Goal: Find specific page/section: Find specific page/section

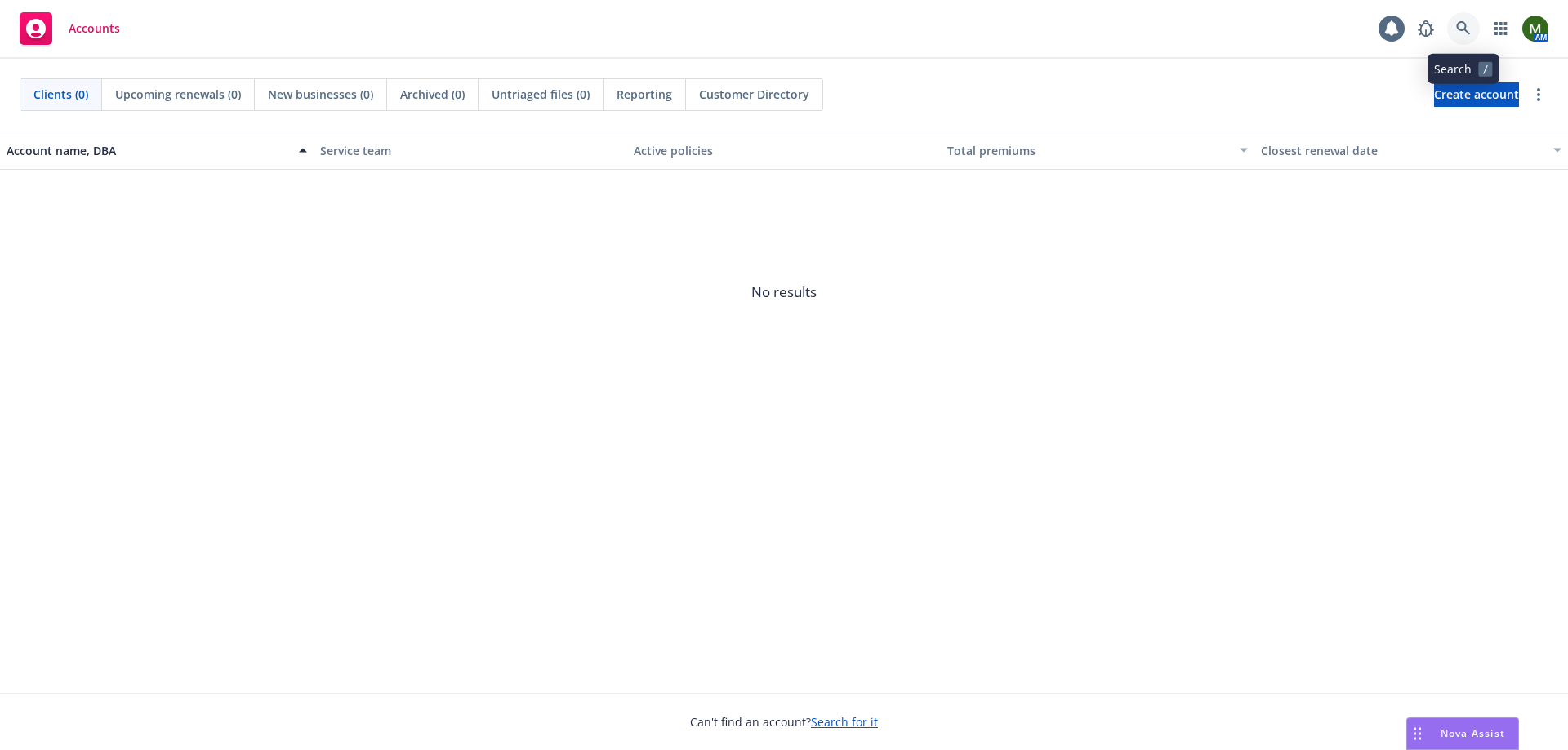
click at [1453, 21] on link at bounding box center [1463, 28] width 33 height 33
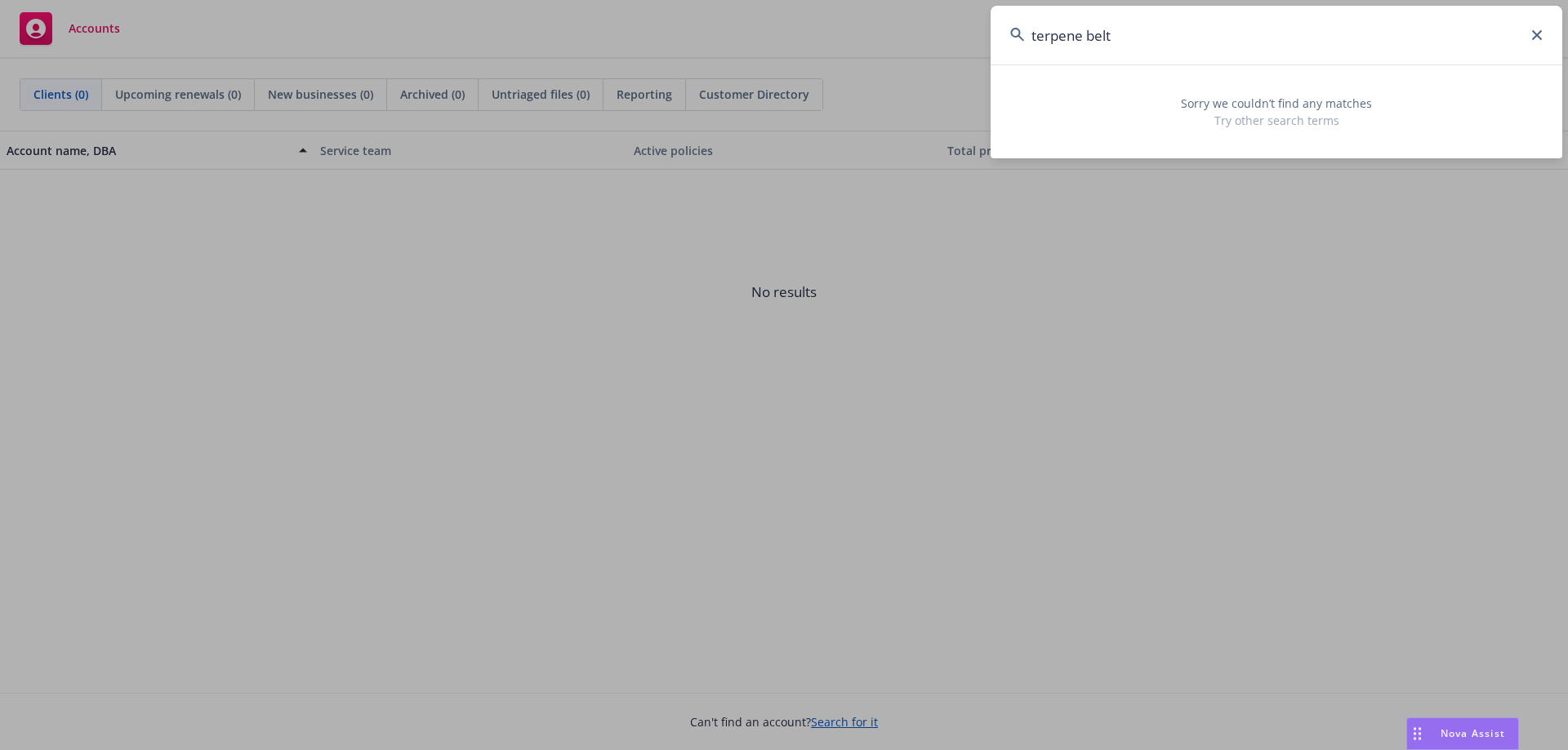
drag, startPoint x: 1191, startPoint y: 51, endPoint x: 985, endPoint y: 49, distance: 206.0
click at [985, 49] on div "terpene belt Sorry we couldn’t find any matches Try other search terms" at bounding box center [784, 375] width 1568 height 750
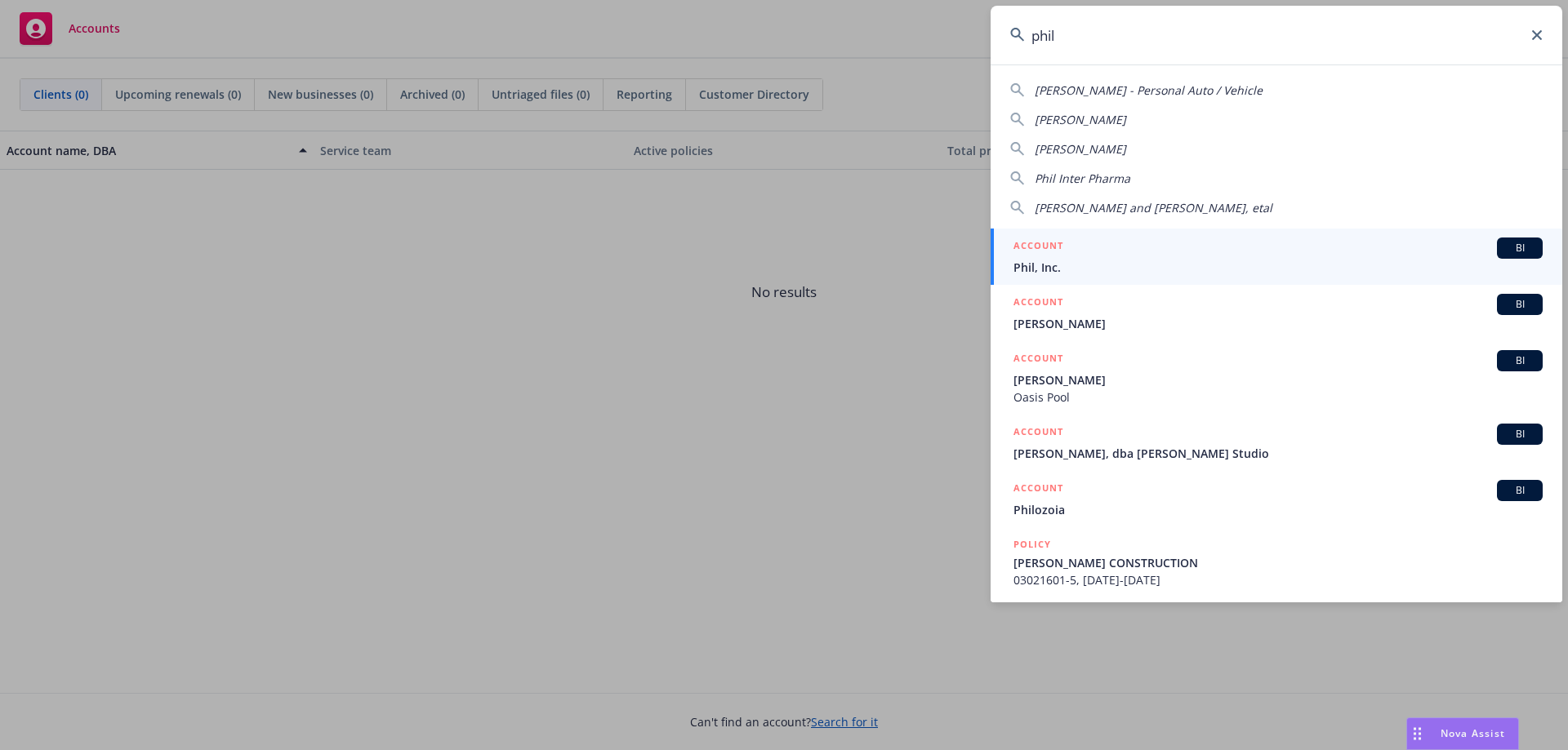
type input "phil"
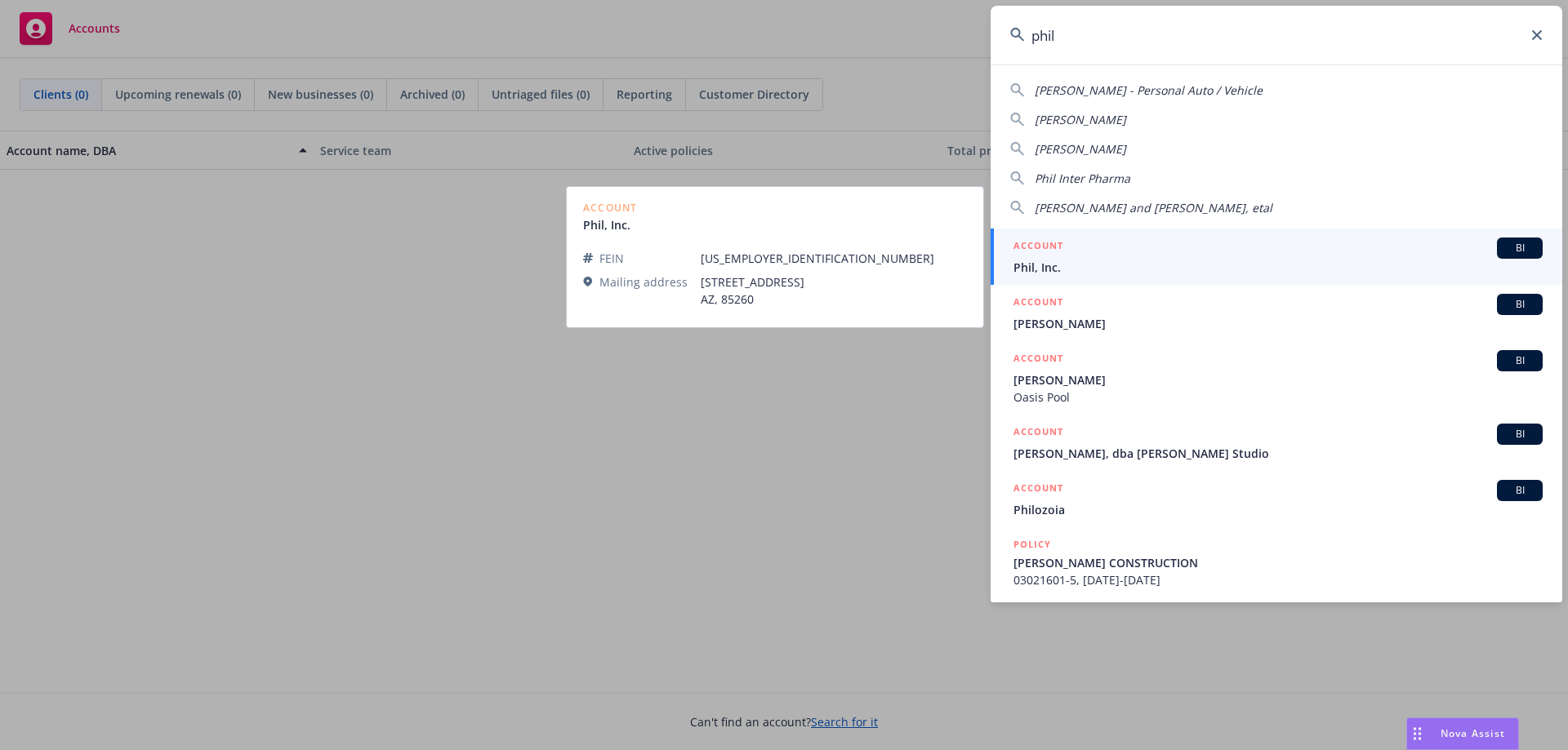
click at [1097, 271] on span "Phil, Inc." at bounding box center [1278, 268] width 530 height 17
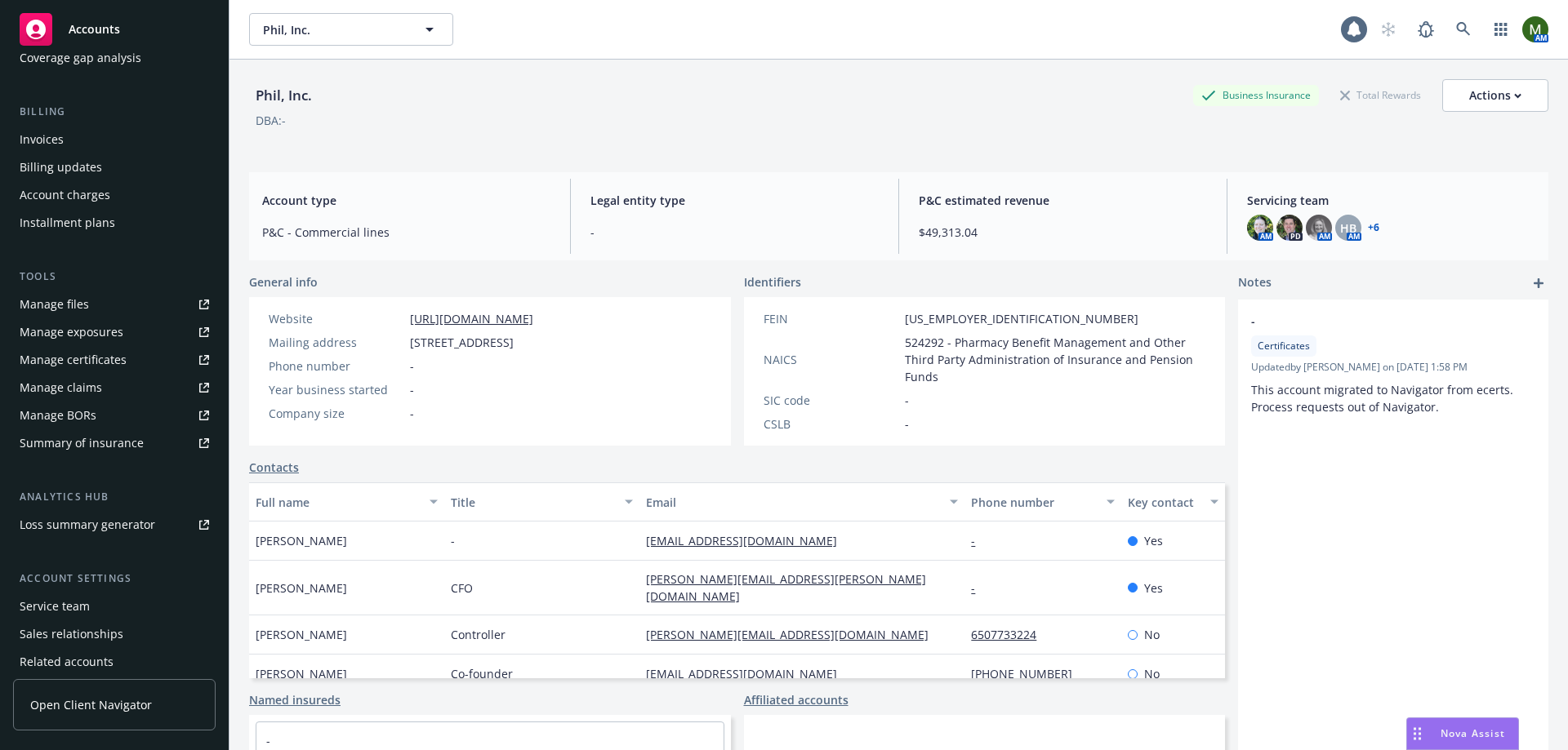
scroll to position [313, 0]
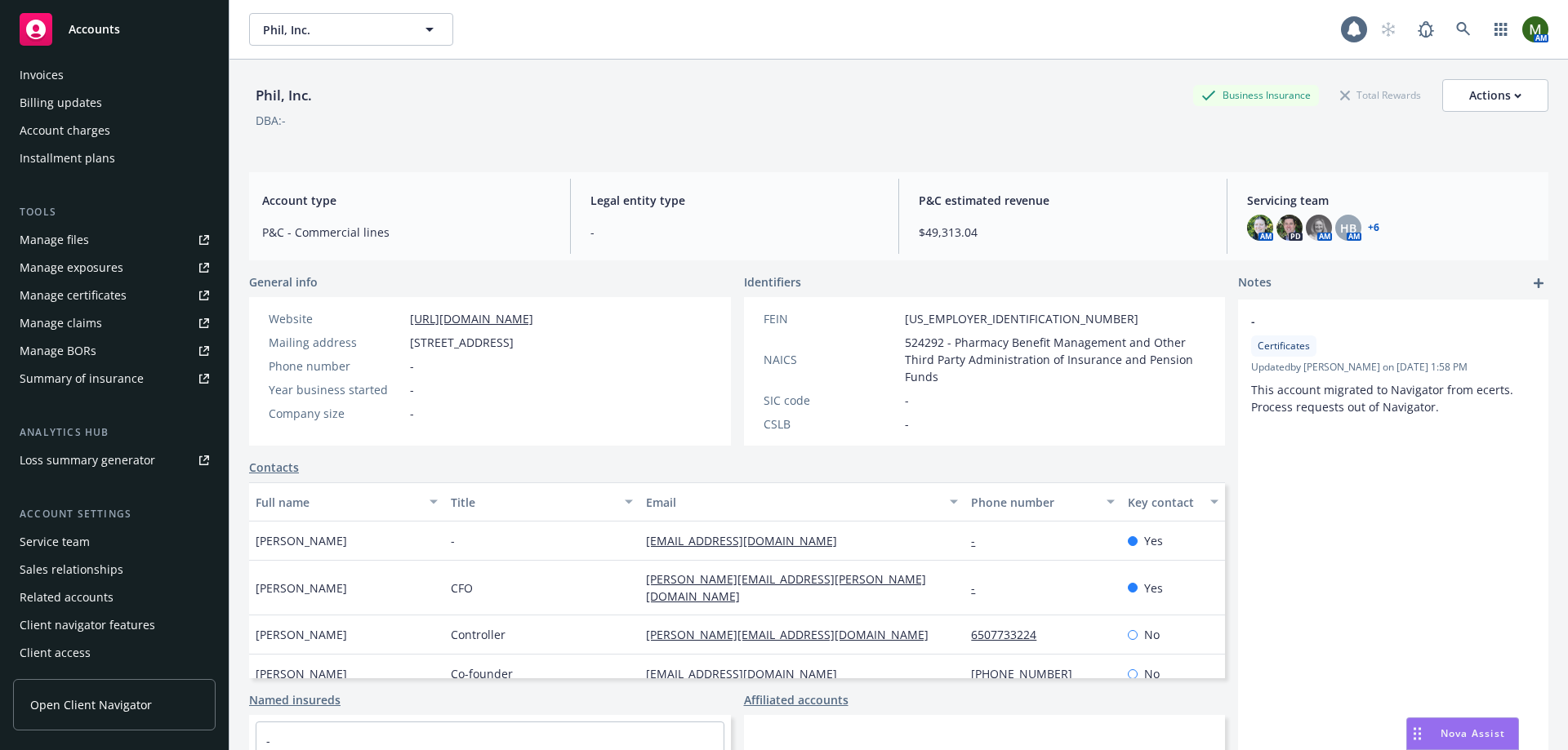
click at [94, 551] on div "Service team" at bounding box center [114, 542] width 190 height 26
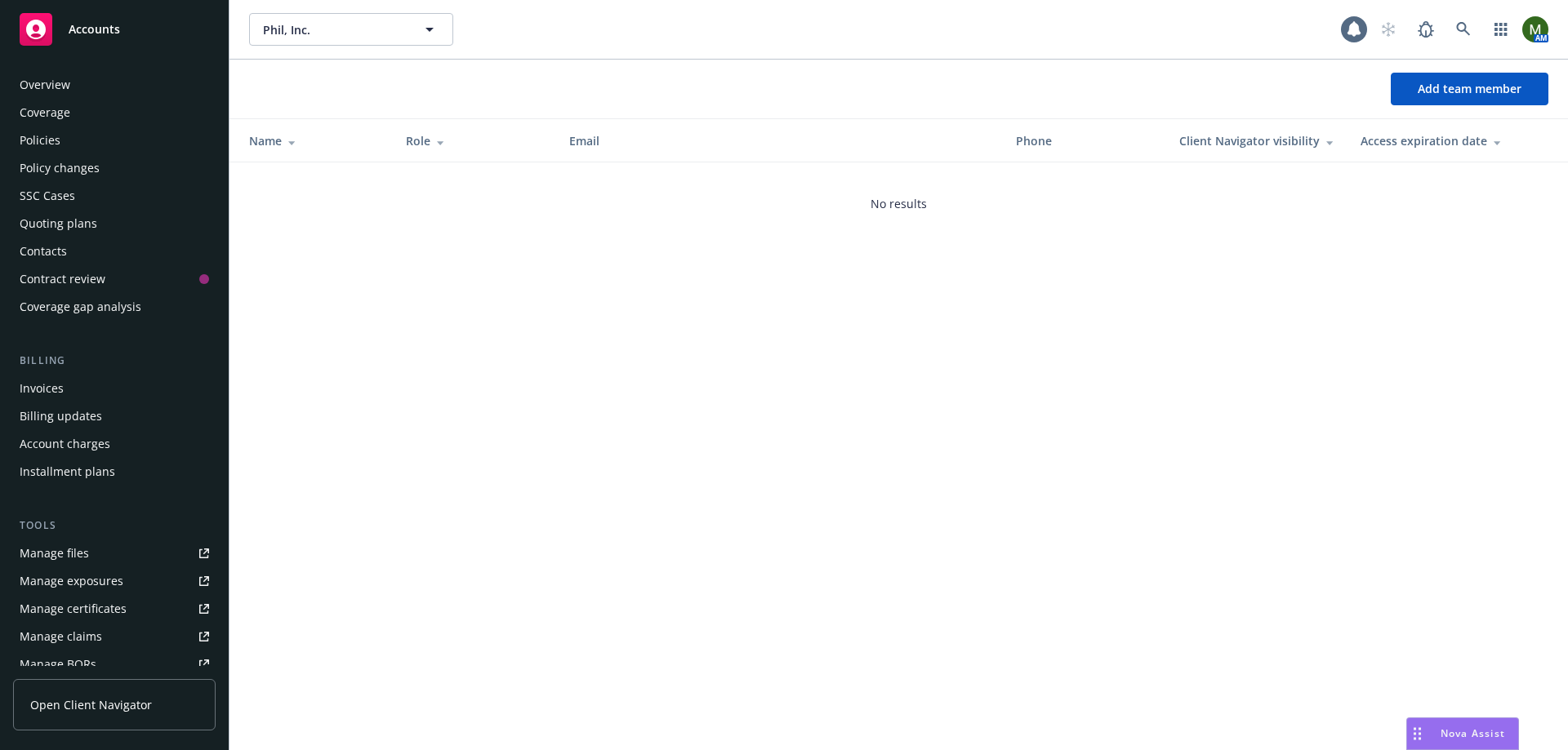
scroll to position [313, 0]
